Goal: Entertainment & Leisure: Consume media (video, audio)

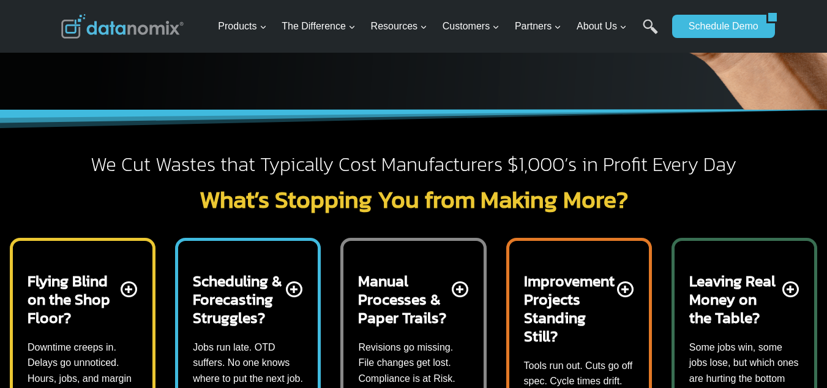
scroll to position [367, 0]
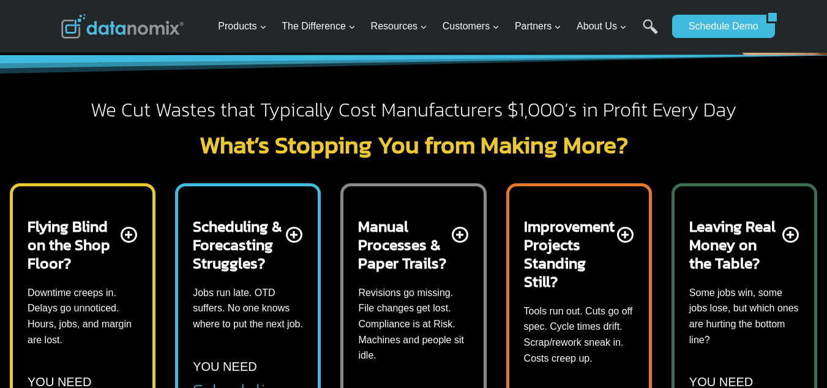
click at [263, 230] on h2 "Scheduling & Forecasting Struggles?" at bounding box center [238, 244] width 91 height 55
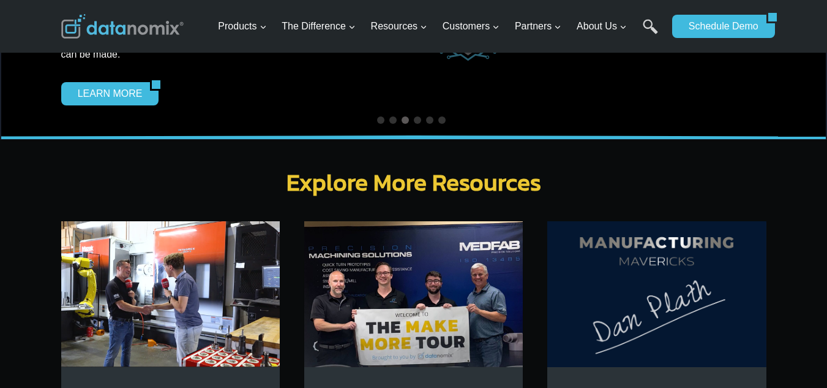
scroll to position [3879, 0]
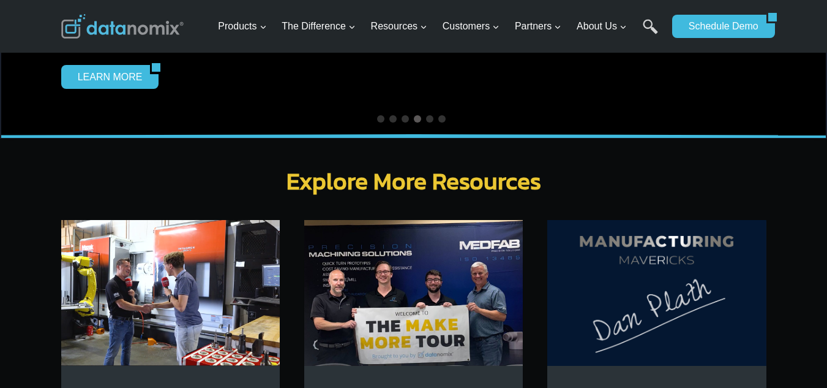
click at [650, 303] on img at bounding box center [657, 293] width 219 height 146
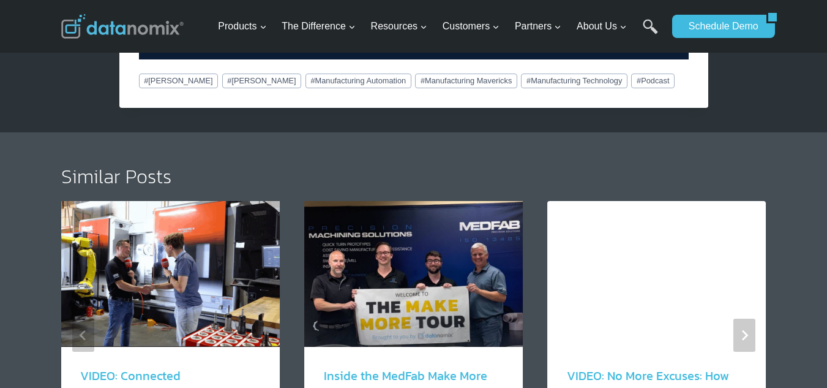
scroll to position [939, 0]
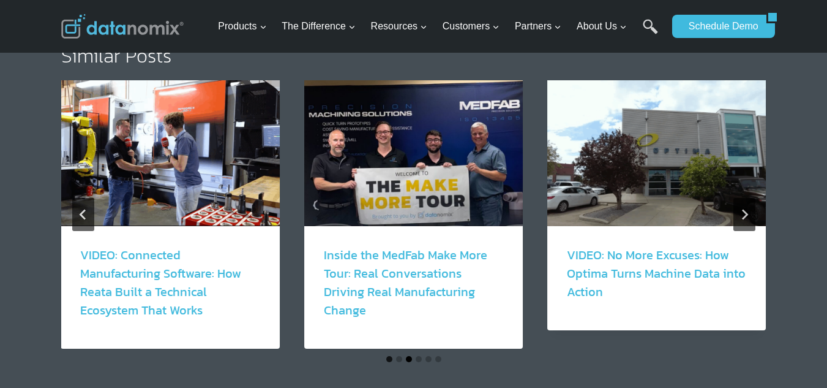
click at [407, 356] on button "Go to slide 3" at bounding box center [409, 359] width 6 height 6
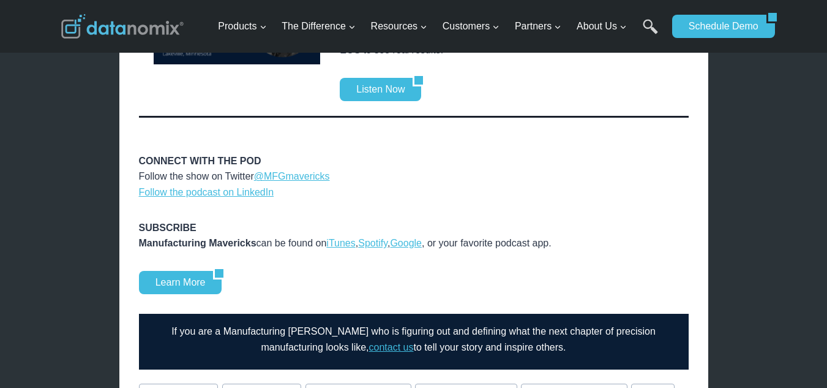
scroll to position [531, 0]
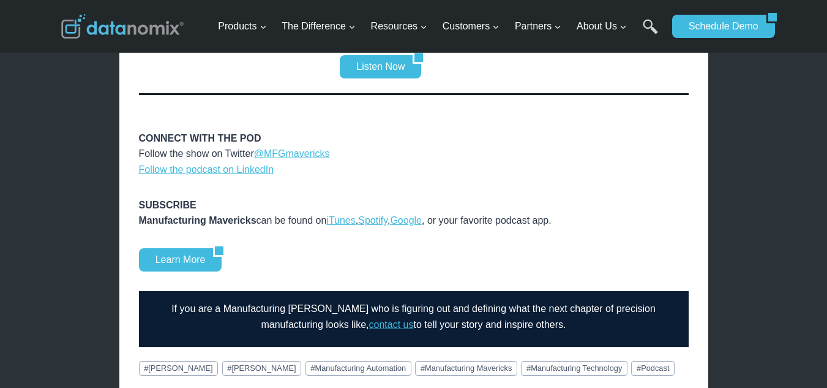
click at [574, 248] on div "Learn More" at bounding box center [414, 259] width 550 height 23
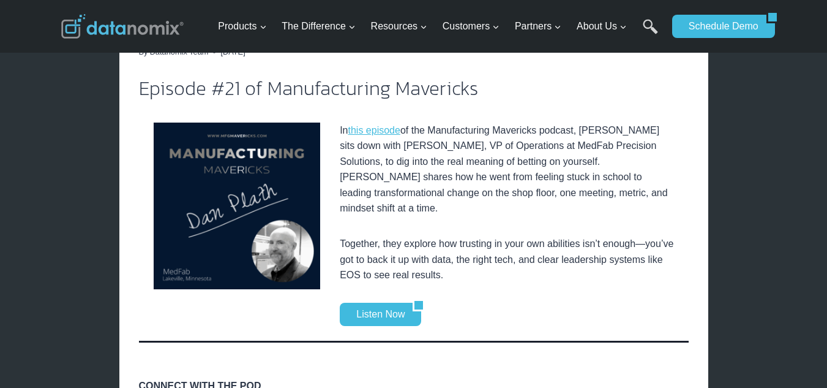
scroll to position [367, 0]
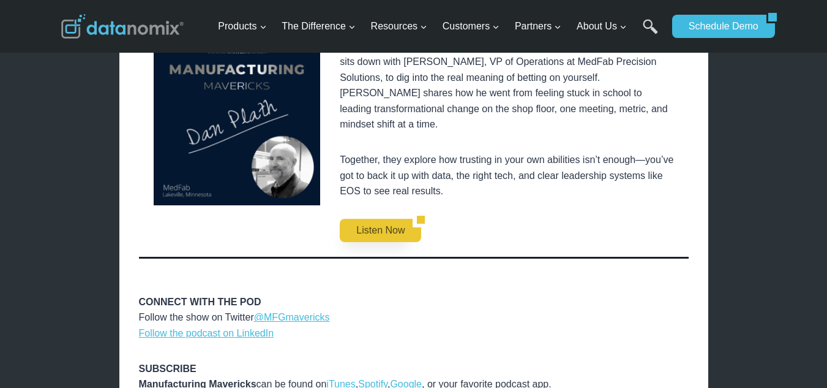
click at [386, 219] on link "Listen Now" at bounding box center [376, 230] width 73 height 23
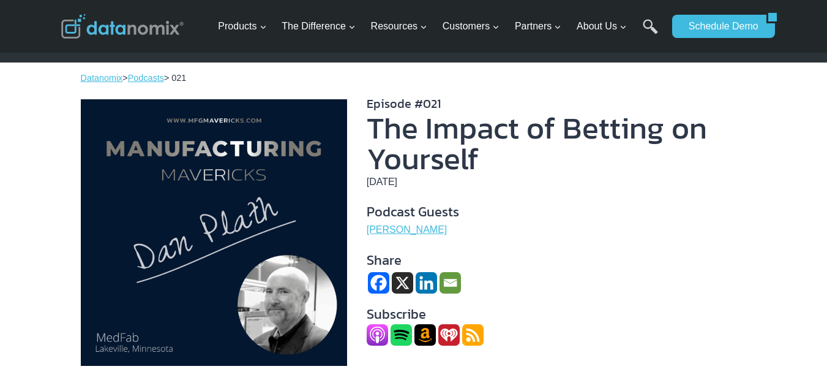
click at [427, 334] on img at bounding box center [425, 334] width 21 height 21
